Goal: Transaction & Acquisition: Purchase product/service

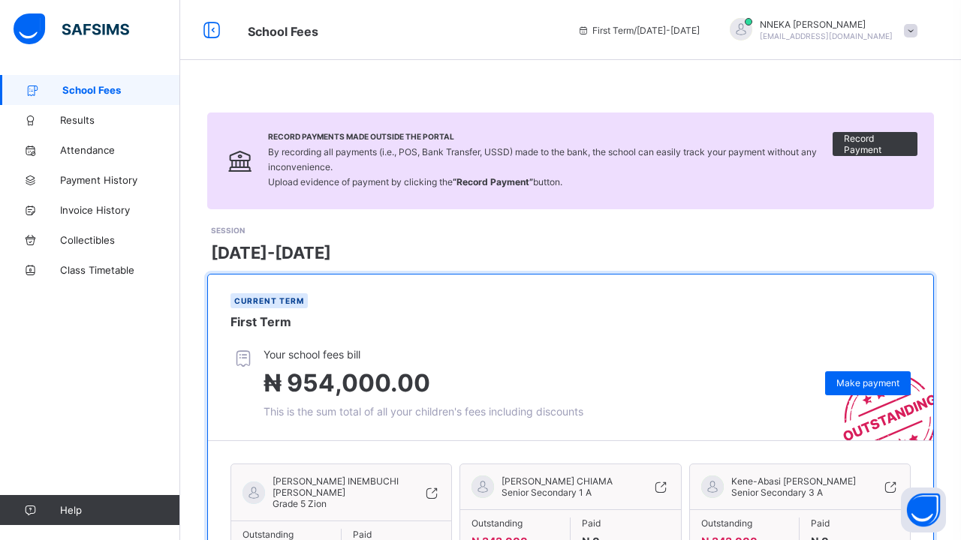
scroll to position [115, 0]
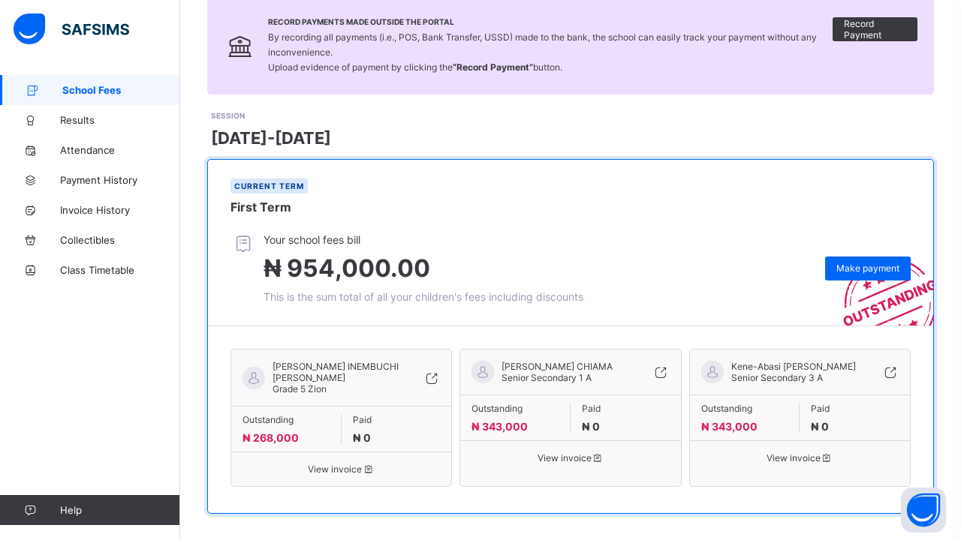
scroll to position [115, 0]
click at [856, 269] on span "Make payment" at bounding box center [867, 268] width 63 height 11
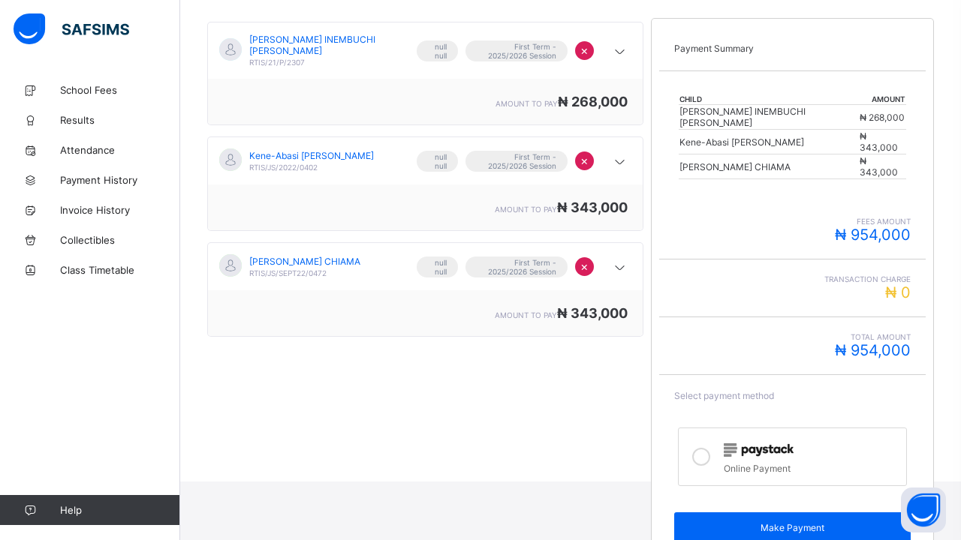
scroll to position [257, 0]
click at [699, 449] on icon at bounding box center [701, 458] width 18 height 18
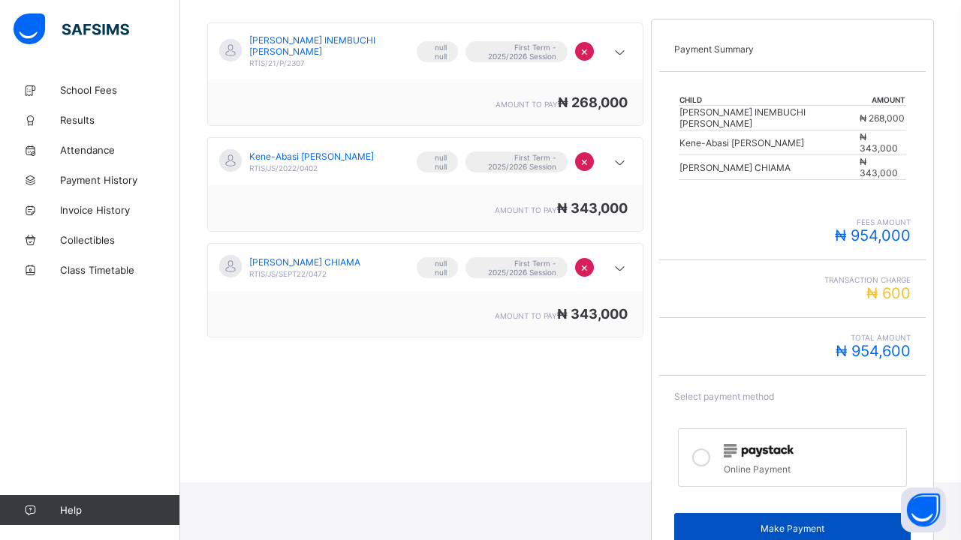
click at [790, 523] on span "Make Payment" at bounding box center [792, 528] width 215 height 11
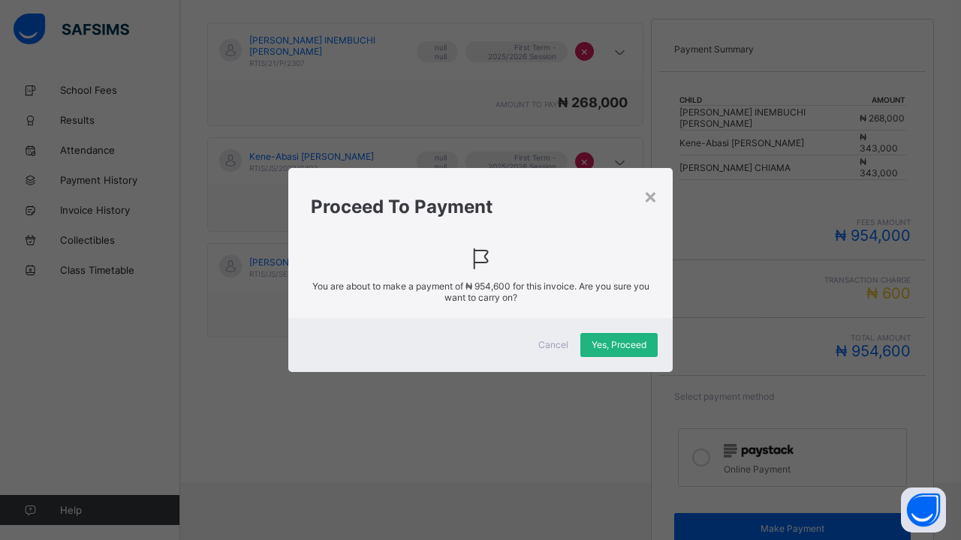
click at [610, 349] on span "Yes, Proceed" at bounding box center [618, 344] width 55 height 11
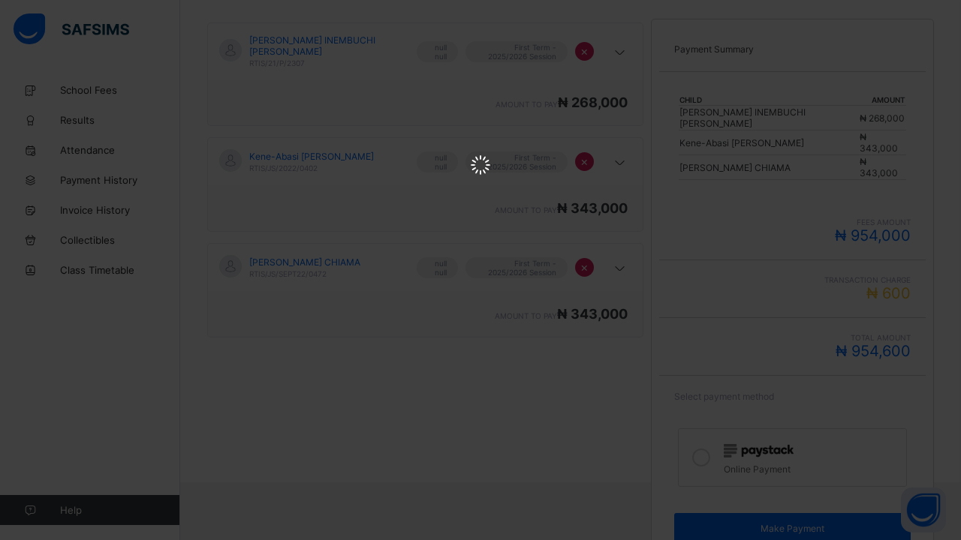
scroll to position [0, 0]
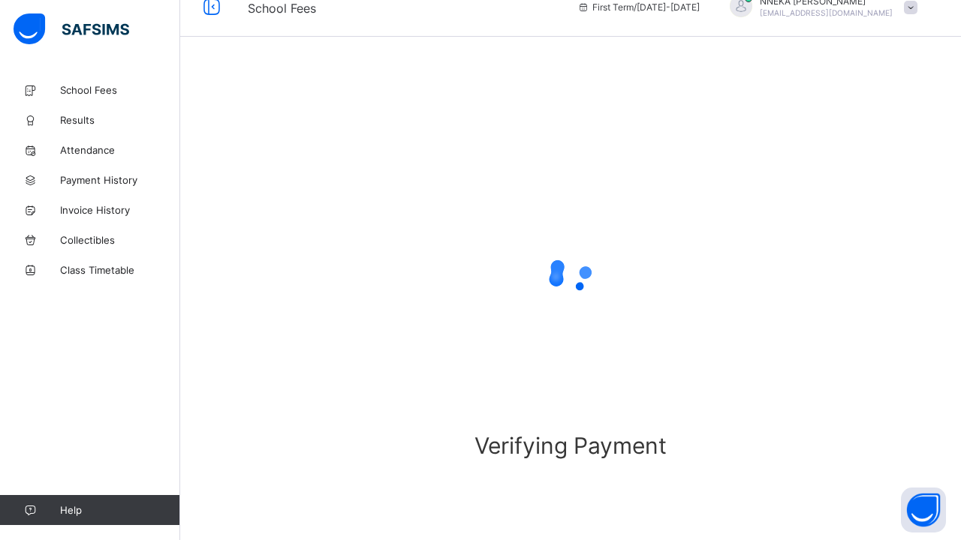
scroll to position [23, 0]
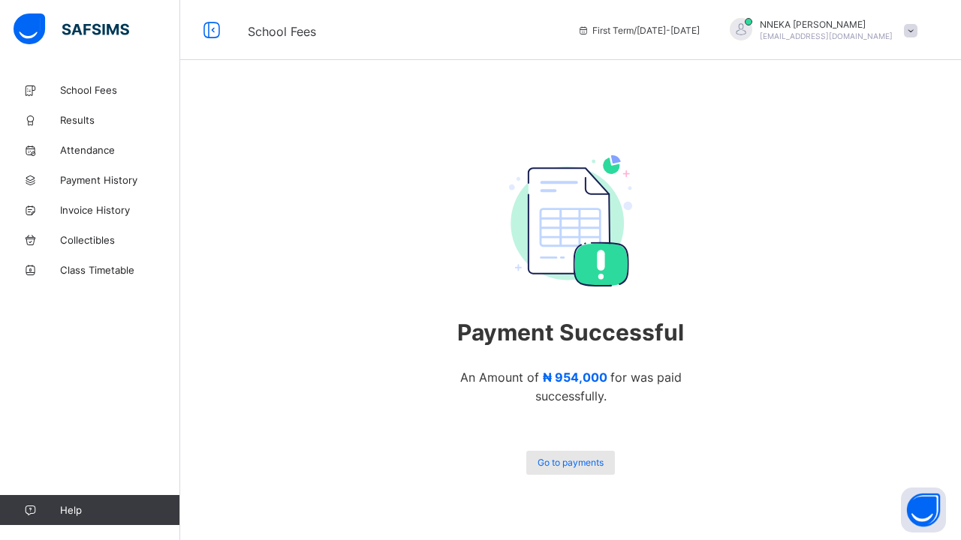
click at [571, 467] on span "Go to payments" at bounding box center [570, 462] width 66 height 11
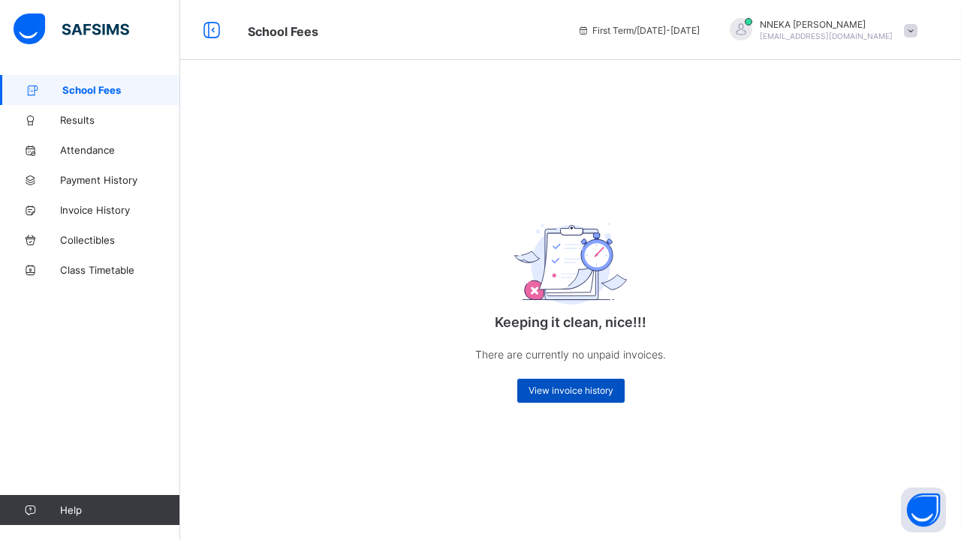
click at [580, 391] on span "View invoice history" at bounding box center [570, 390] width 85 height 11
click at [552, 392] on span "View invoice history" at bounding box center [570, 390] width 85 height 11
click at [101, 180] on span "Payment History" at bounding box center [120, 180] width 120 height 12
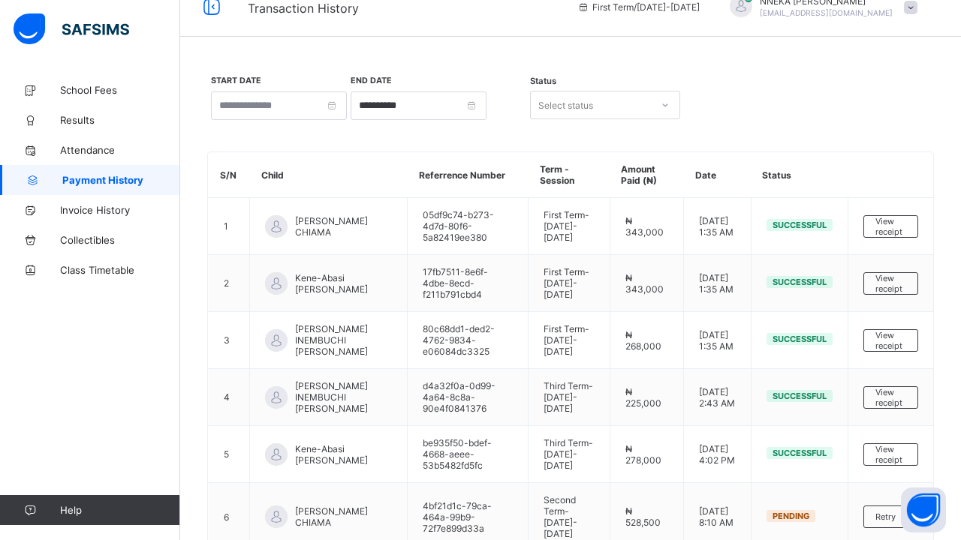
scroll to position [23, 0]
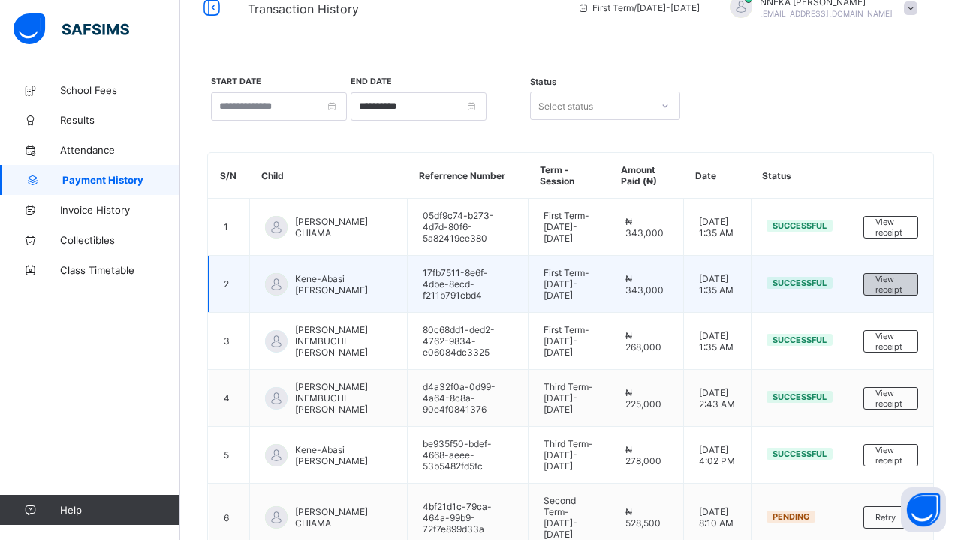
click at [888, 281] on span "View receipt" at bounding box center [890, 284] width 31 height 21
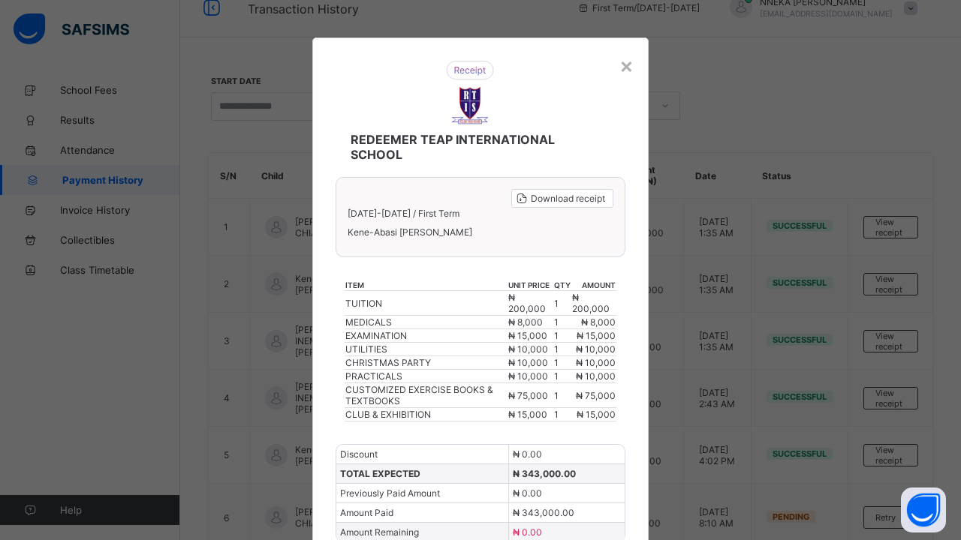
scroll to position [0, 0]
click at [531, 196] on span "Download receipt" at bounding box center [568, 198] width 74 height 11
click at [763, 105] on div "× REDEEMER TEAP INTERNATIONAL SCHOOL Download receipt 2025-2026 / First Term Ke…" at bounding box center [480, 270] width 961 height 540
click at [622, 68] on div "×" at bounding box center [626, 66] width 14 height 26
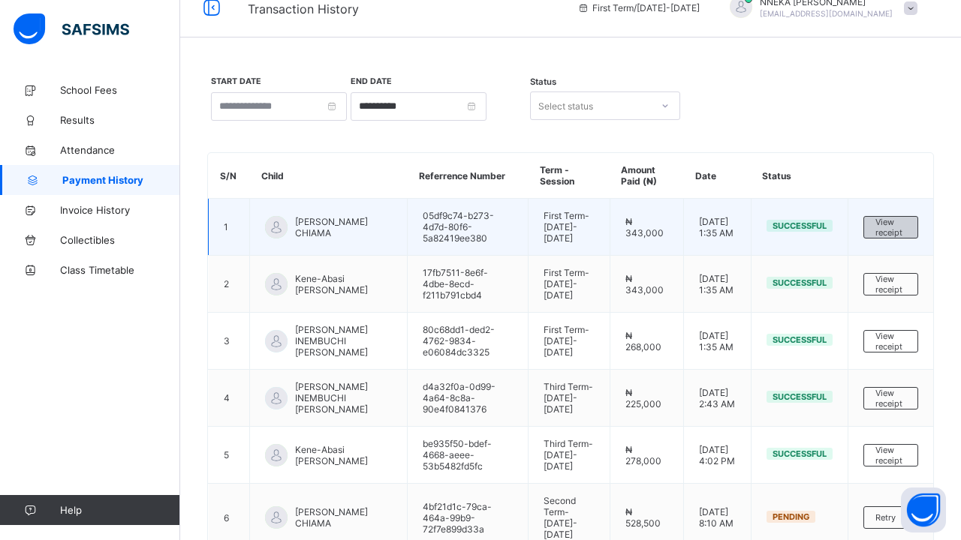
click at [892, 221] on span "View receipt" at bounding box center [890, 227] width 31 height 21
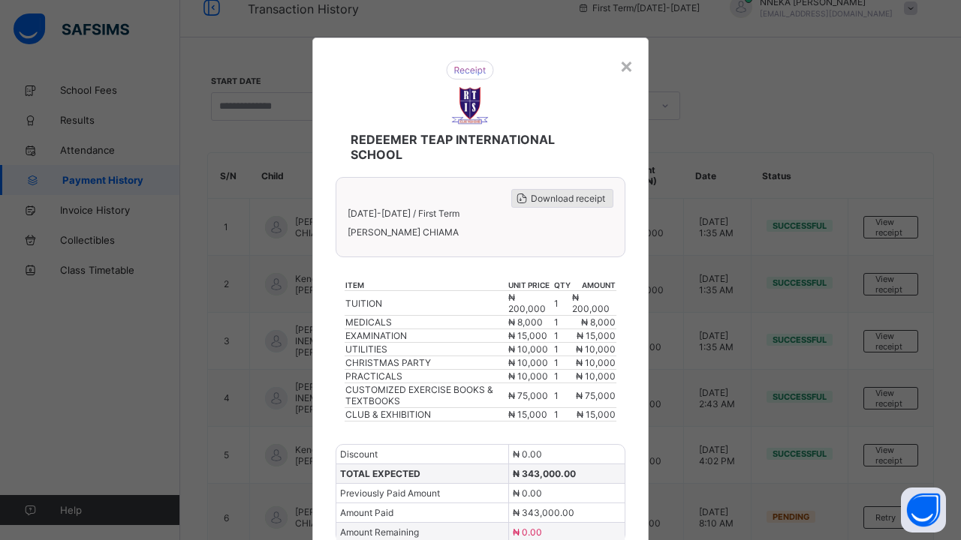
click at [522, 200] on icon at bounding box center [521, 198] width 15 height 13
click at [622, 65] on div "×" at bounding box center [626, 66] width 14 height 26
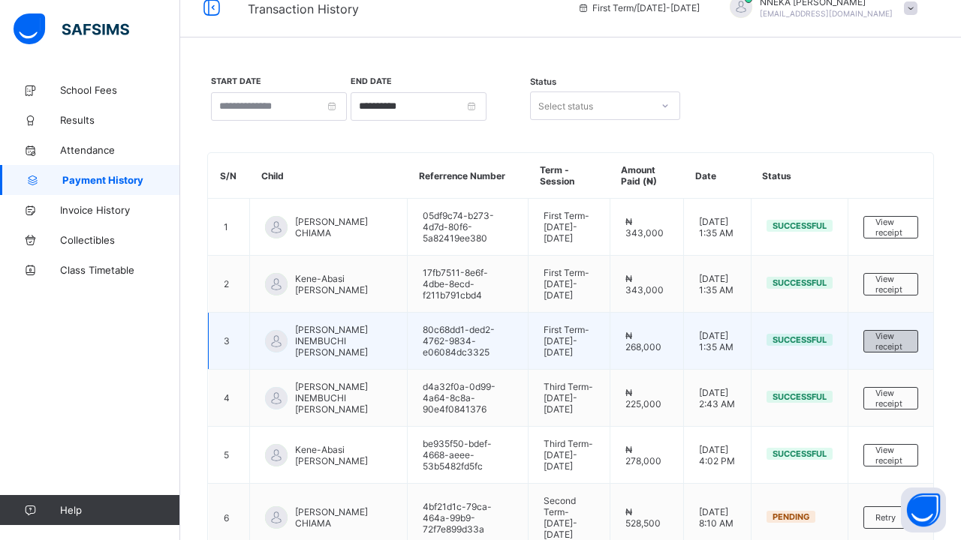
click at [909, 337] on div "View receipt" at bounding box center [890, 341] width 55 height 23
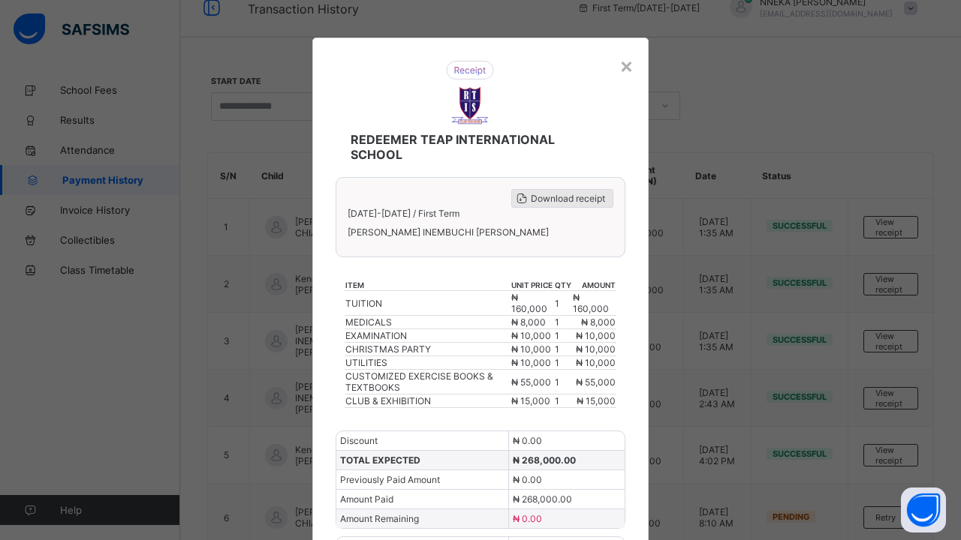
click at [531, 199] on span "Download receipt" at bounding box center [568, 198] width 74 height 11
click at [786, 68] on div "× REDEEMER TEAP INTERNATIONAL SCHOOL Download receipt 2025-2026 / First Term AS…" at bounding box center [480, 270] width 961 height 540
click at [622, 64] on div "×" at bounding box center [626, 66] width 14 height 26
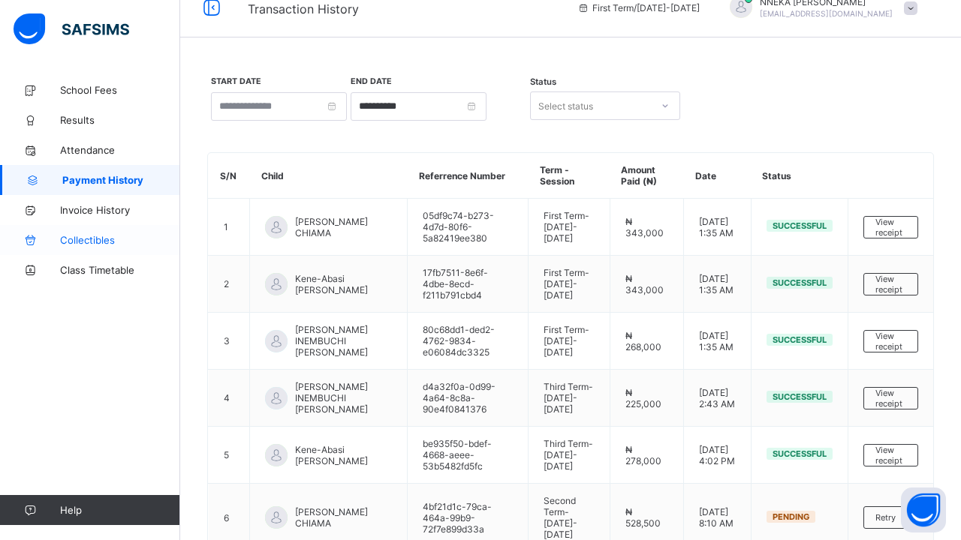
click at [89, 234] on span "Collectibles" at bounding box center [120, 240] width 120 height 12
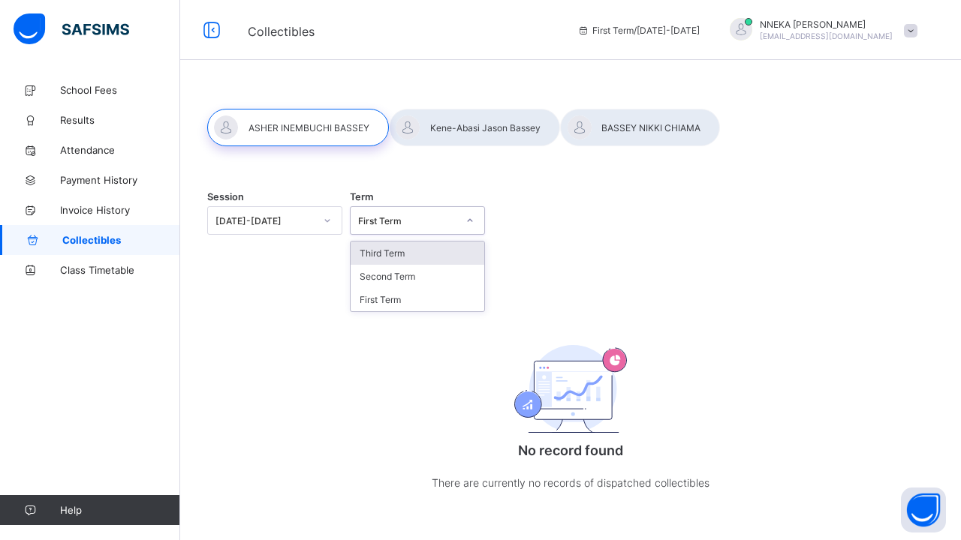
click at [420, 226] on div "First Term" at bounding box center [407, 220] width 99 height 11
click at [579, 209] on div "Session 2025-2026 Term First Term" at bounding box center [570, 220] width 726 height 29
click at [480, 130] on div at bounding box center [474, 128] width 171 height 38
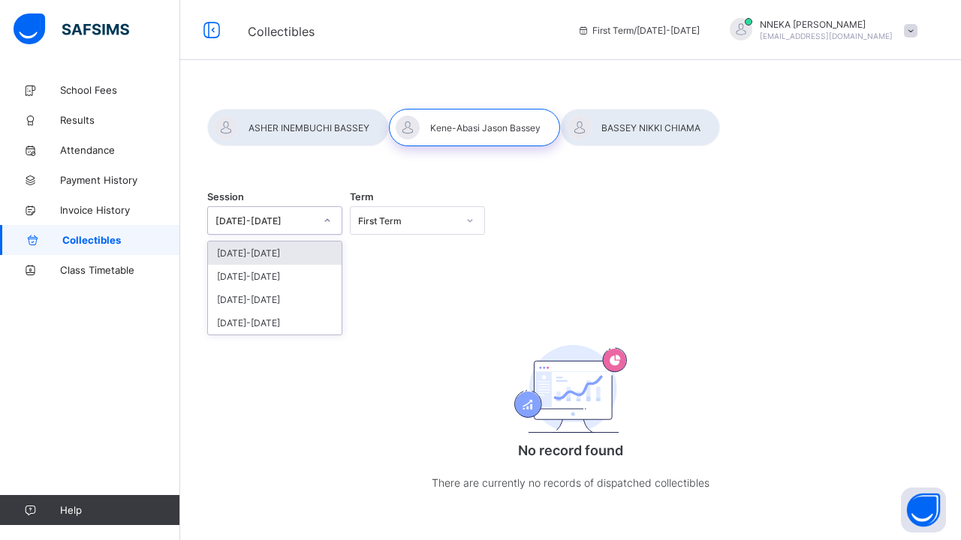
click at [328, 224] on icon at bounding box center [327, 220] width 9 height 15
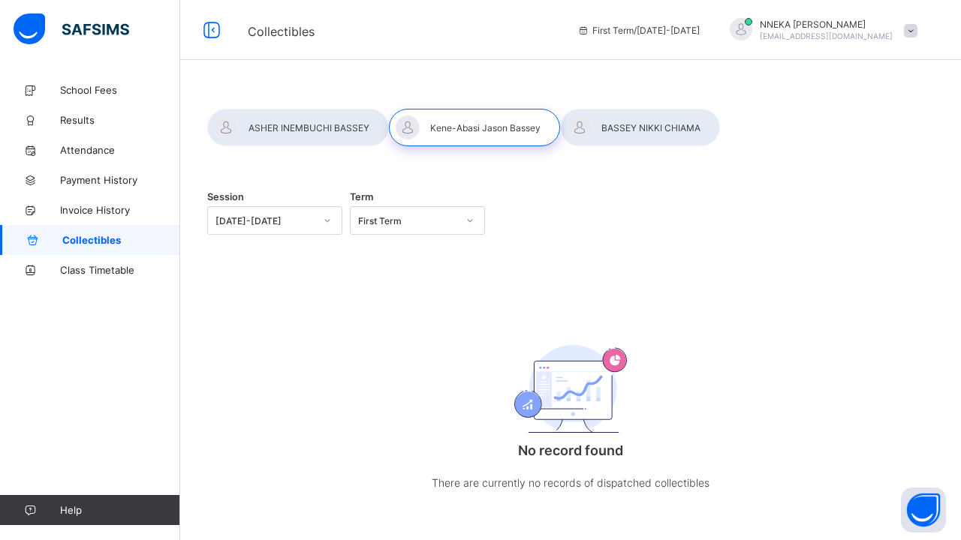
click at [514, 228] on div "Session 2025-2026 Term First Term" at bounding box center [570, 220] width 726 height 29
click at [897, 211] on div "Session 2025-2026 Term First Term" at bounding box center [570, 220] width 726 height 29
click at [468, 224] on icon at bounding box center [469, 220] width 9 height 15
click at [433, 257] on div "Third Term" at bounding box center [417, 253] width 134 height 23
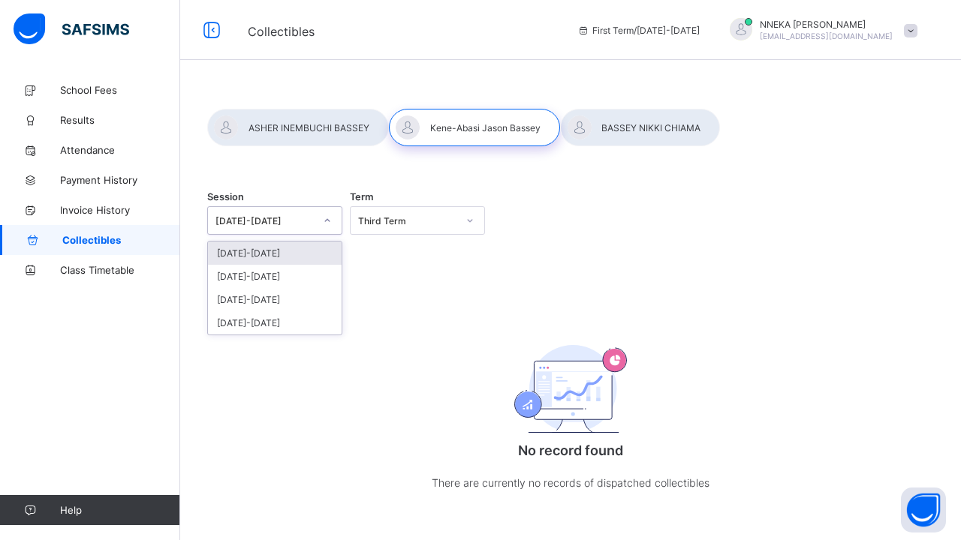
click at [327, 221] on icon at bounding box center [327, 220] width 9 height 15
click at [308, 272] on div "2024-2025" at bounding box center [275, 276] width 134 height 23
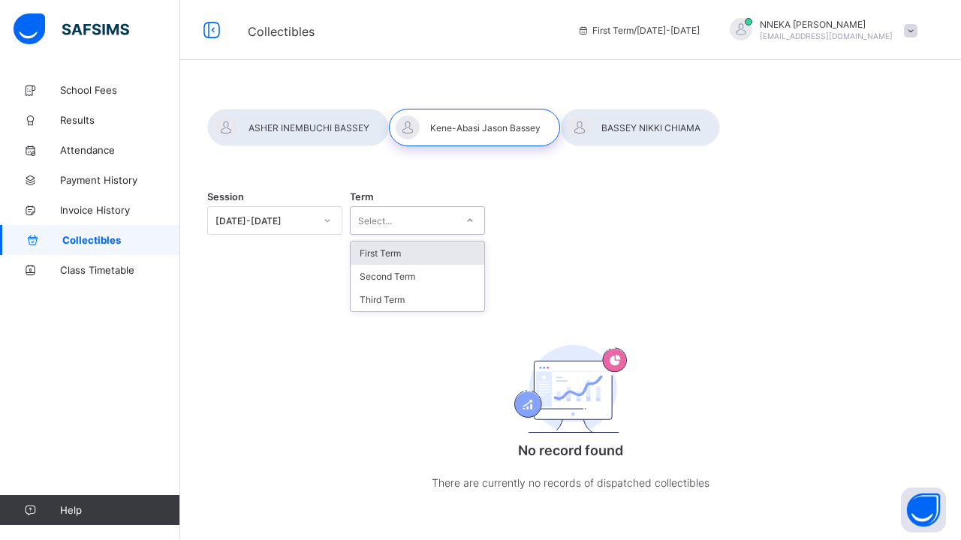
click at [474, 216] on div at bounding box center [470, 221] width 26 height 24
click at [419, 290] on div "Third Term" at bounding box center [417, 299] width 134 height 23
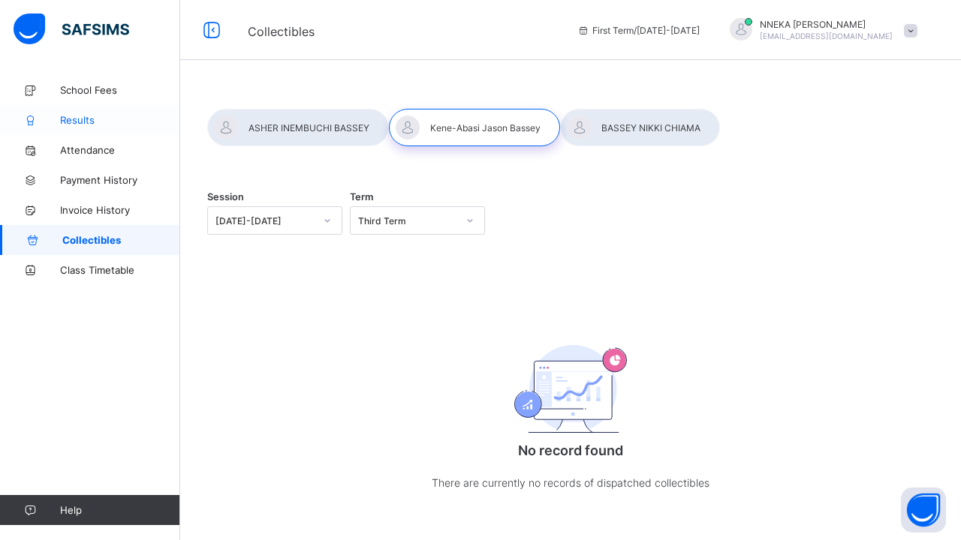
click at [95, 119] on span "Results" at bounding box center [120, 120] width 120 height 12
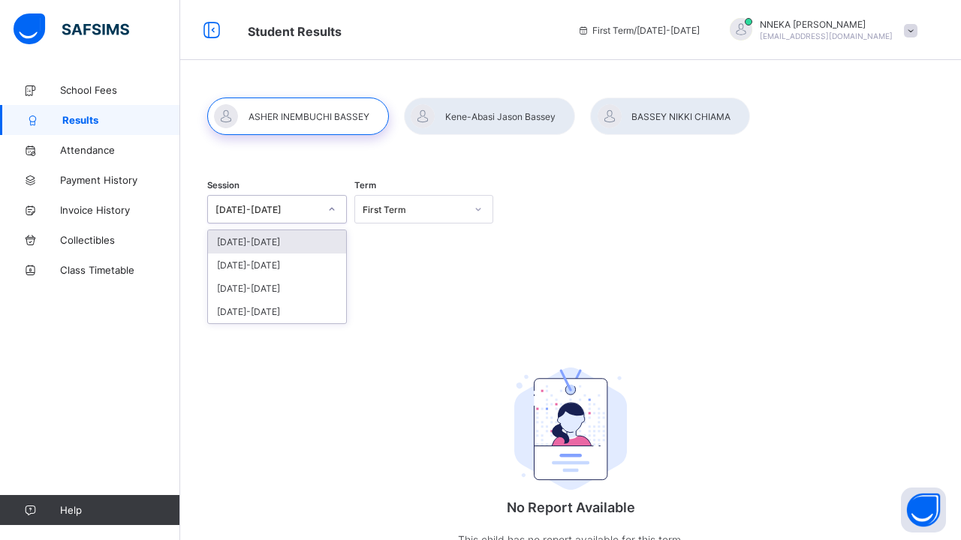
click at [329, 212] on icon at bounding box center [331, 209] width 9 height 15
click at [311, 263] on div "2024-2025" at bounding box center [277, 265] width 138 height 23
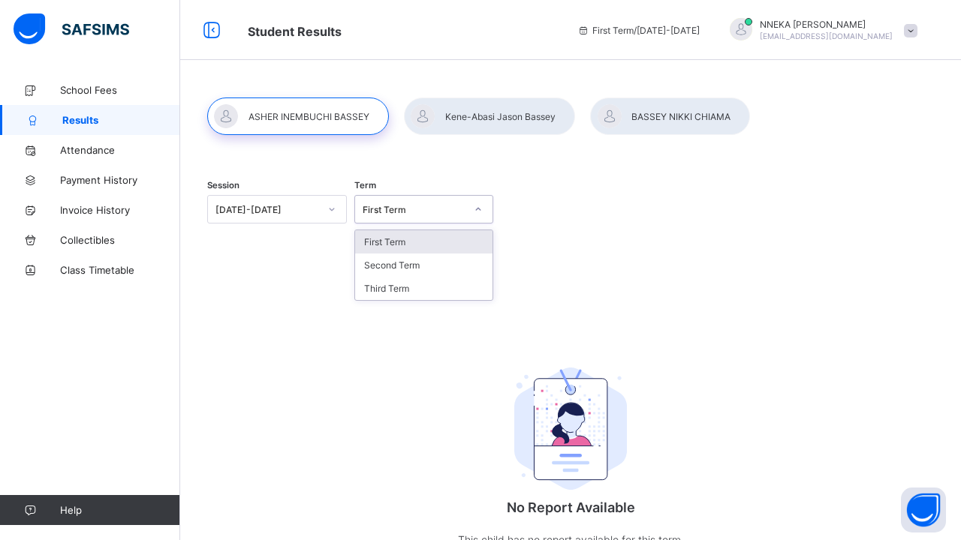
click at [480, 204] on icon at bounding box center [478, 209] width 9 height 15
click at [436, 288] on div "Third Term" at bounding box center [424, 288] width 138 height 23
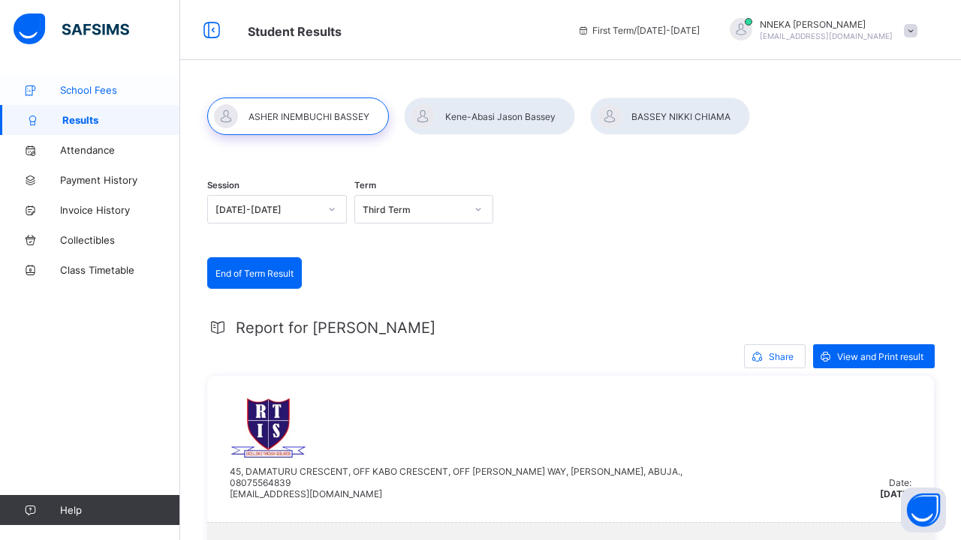
click at [108, 95] on span "School Fees" at bounding box center [120, 90] width 120 height 12
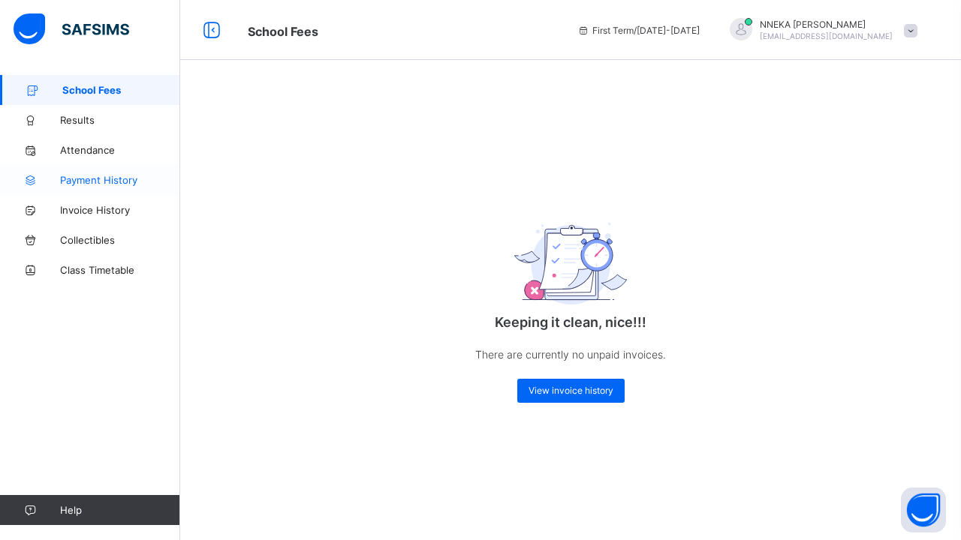
click at [122, 181] on span "Payment History" at bounding box center [120, 180] width 120 height 12
